Goal: Task Accomplishment & Management: Use online tool/utility

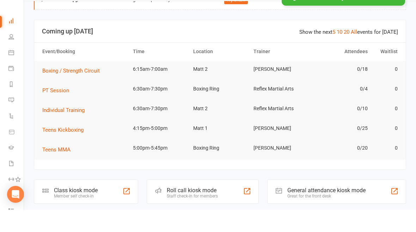
scroll to position [41, 0]
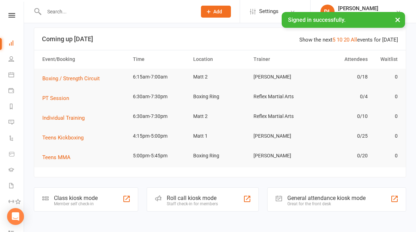
click at [105, 193] on div "Class kiosk mode Member self check-in" at bounding box center [86, 199] width 104 height 24
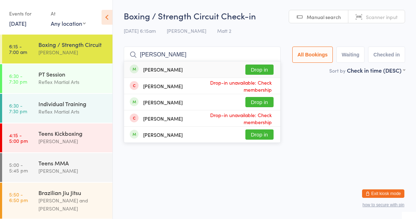
type input "[PERSON_NAME]"
click at [166, 69] on div "[PERSON_NAME]" at bounding box center [162, 70] width 39 height 6
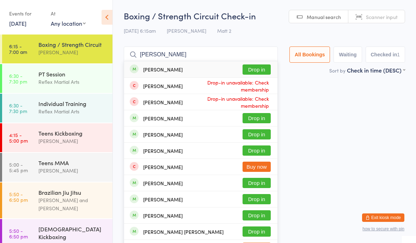
type input "[PERSON_NAME]"
click at [249, 65] on button "Drop in" at bounding box center [256, 69] width 28 height 10
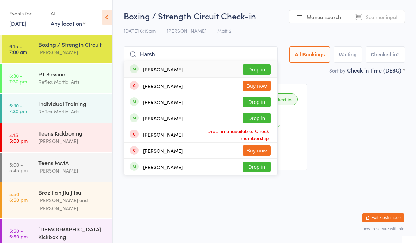
type input "Harsh"
click at [254, 66] on button "Drop in" at bounding box center [256, 69] width 28 height 10
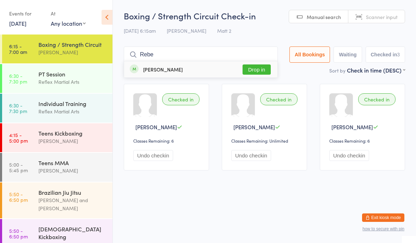
type input "Rebe"
click at [249, 73] on button "Drop in" at bounding box center [256, 69] width 28 height 10
